Goal: Task Accomplishment & Management: Manage account settings

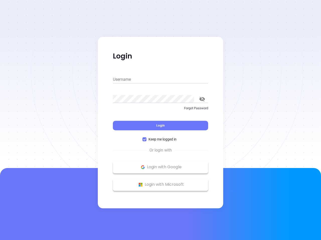
click at [160, 120] on div "Login" at bounding box center [160, 123] width 95 height 16
click at [160, 80] on input "Username" at bounding box center [160, 80] width 95 height 8
click at [202, 99] on icon "toggle password visibility" at bounding box center [202, 99] width 6 height 5
click at [160, 126] on span "Login" at bounding box center [160, 125] width 9 height 4
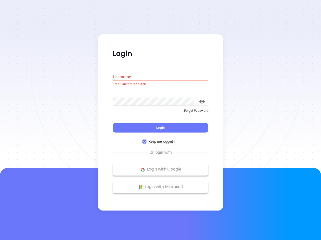
click at [160, 139] on span "Keep me logged in" at bounding box center [162, 142] width 32 height 6
click at [146, 140] on input "Keep me logged in" at bounding box center [144, 142] width 4 height 4
checkbox input "false"
click at [160, 167] on p "Login with Google" at bounding box center [160, 170] width 90 height 8
click at [160, 185] on p "Login with Microsoft" at bounding box center [160, 188] width 90 height 8
